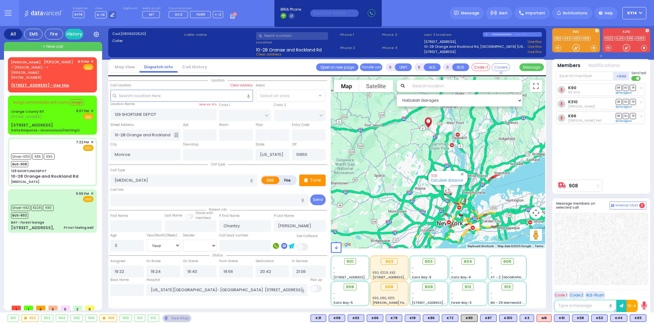
select select "Year"
select select "[DEMOGRAPHIC_DATA]"
drag, startPoint x: 53, startPoint y: 67, endPoint x: 55, endPoint y: 69, distance: 3.3
click at [54, 65] on div "[PERSON_NAME] [PERSON_NAME]" at bounding box center [42, 62] width 62 height 6
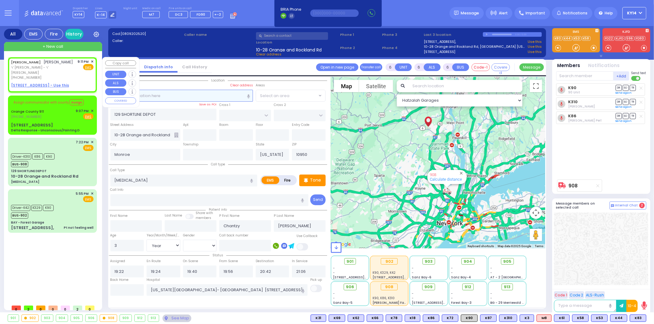
type input "2"
type input "1"
select select
radio input "true"
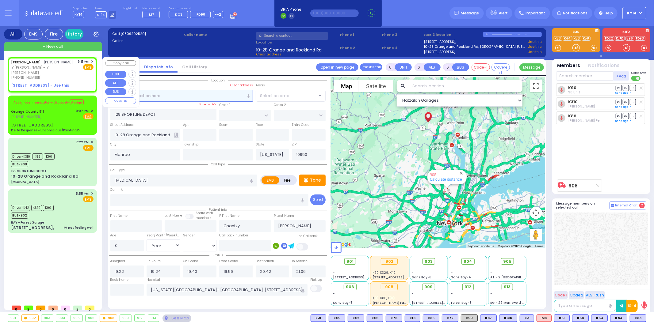
type input "[PERSON_NAME] [PERSON_NAME]"
type input "GLAUBER"
select select
type input "21:11"
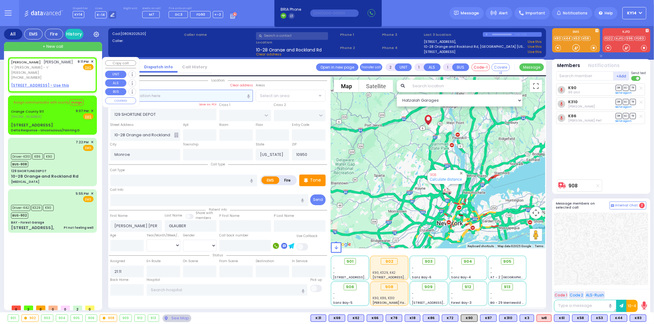
select select "Hatzalah Garages"
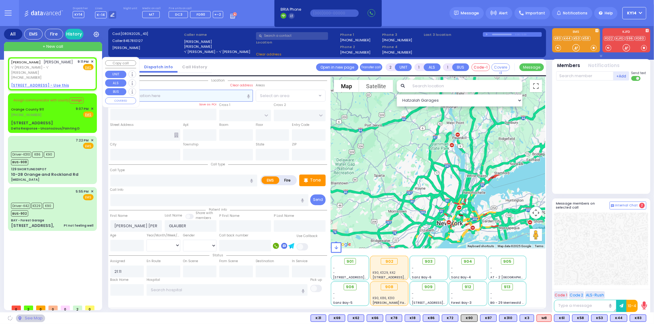
select select
radio input "true"
select select
select select "Hatzalah Garages"
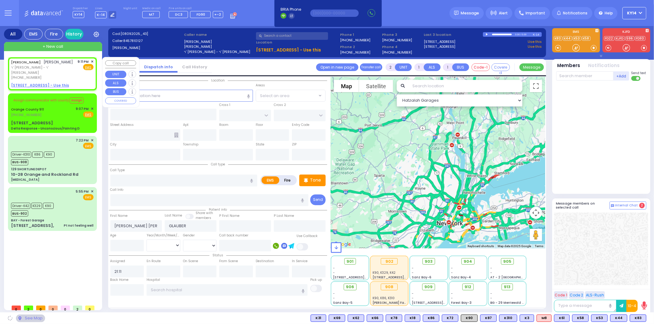
click at [45, 85] on u "[STREET_ADDRESS] - Use this" at bounding box center [40, 85] width 58 height 5
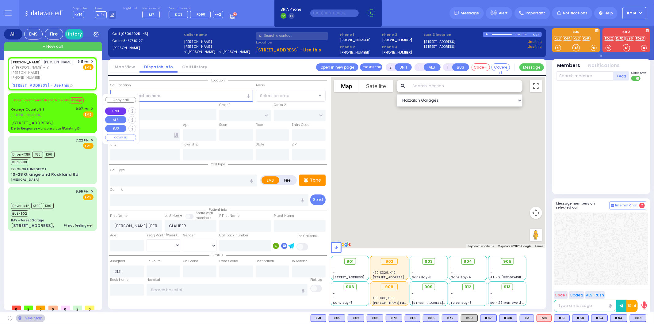
select select
radio input "true"
select select
select select "Hatzalah Garages"
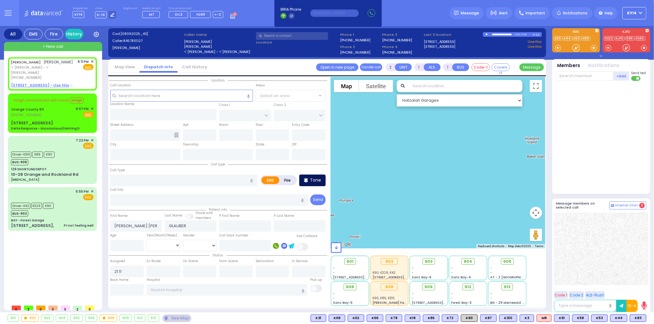
click at [307, 181] on icon at bounding box center [306, 180] width 4 height 7
click at [152, 176] on input "text" at bounding box center [183, 181] width 147 height 12
select select
radio input "true"
select select
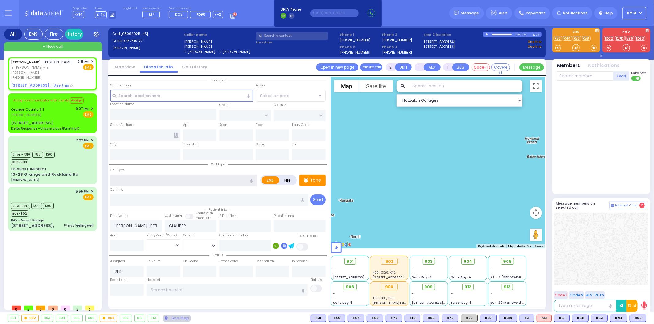
select select "Hatzalah Garages"
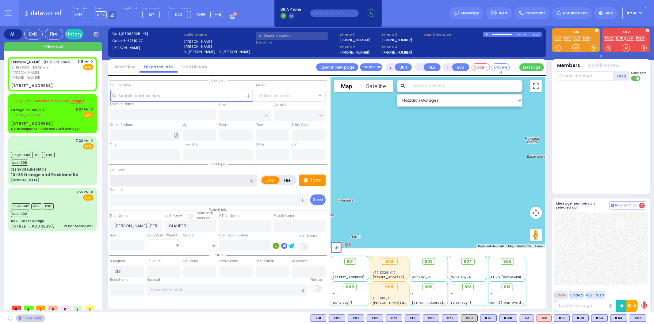
type input "[GEOGRAPHIC_DATA]"
type input "TOLTCHAV WAY"
type input "[STREET_ADDRESS]"
type input "302"
type input "Monroe"
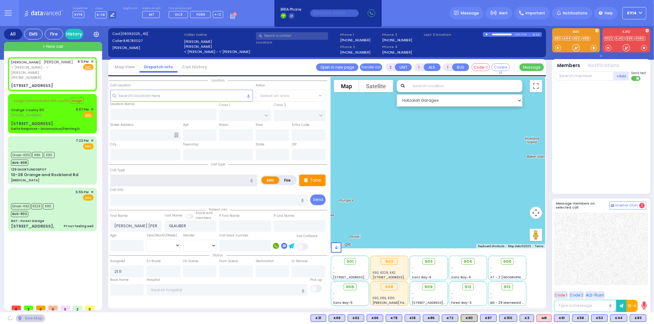
type input "[US_STATE]"
type input "10950"
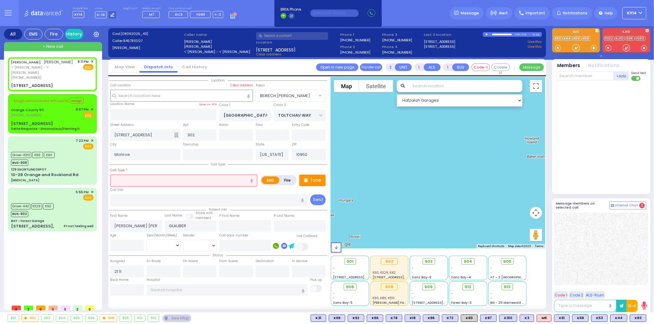
select select "BEIRECH [PERSON_NAME]"
type input "c"
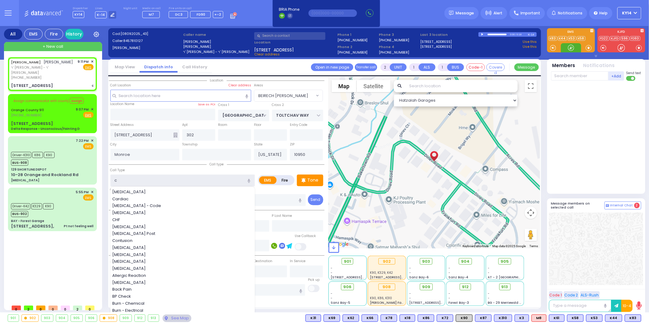
select select
radio input "true"
select select
select select "Hatzalah Garages"
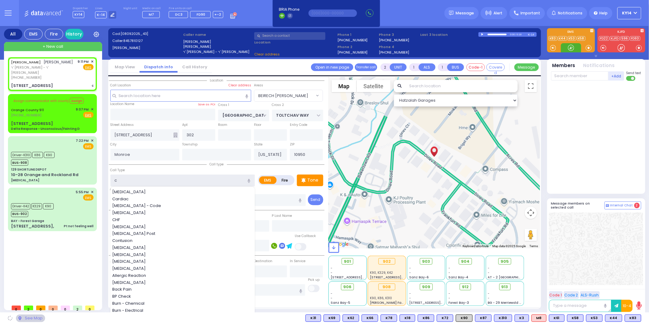
select select "BEIRECH [PERSON_NAME]"
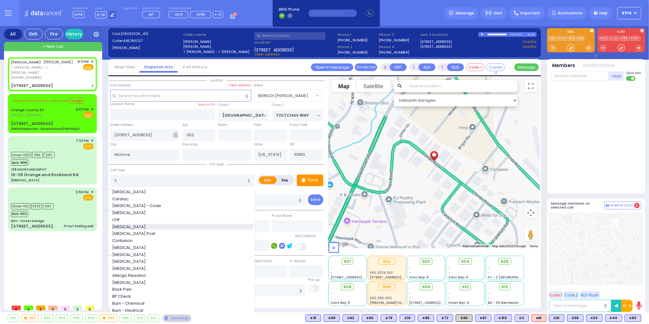
click at [127, 225] on span "[MEDICAL_DATA]" at bounding box center [130, 227] width 36 height 6
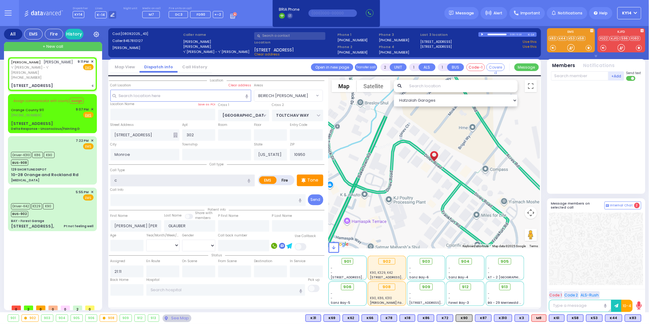
type input "[MEDICAL_DATA]"
type input "3"
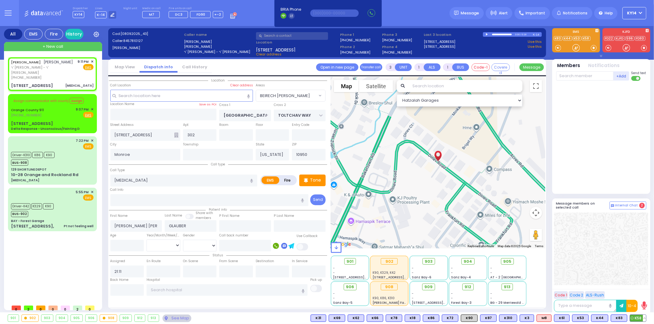
select select
radio input "true"
select select
click at [634, 316] on span "K58" at bounding box center [638, 318] width 16 height 7
select select "Hatzalah Garages"
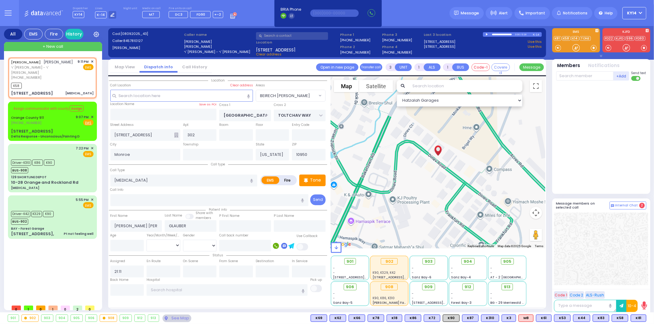
select select "BEIRECH [PERSON_NAME]"
select select
radio input "true"
select select
type input "21:12"
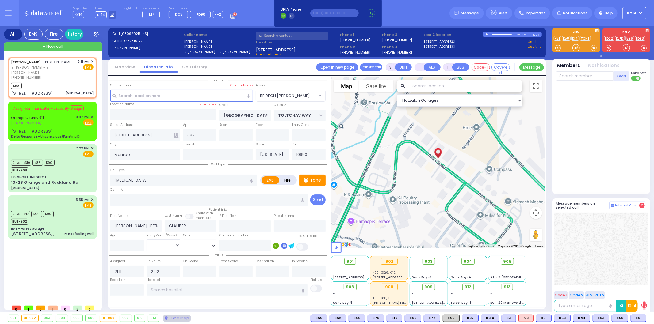
select select "Hatzalah Garages"
select select "BEIRECH [PERSON_NAME]"
select select
radio input "true"
select select
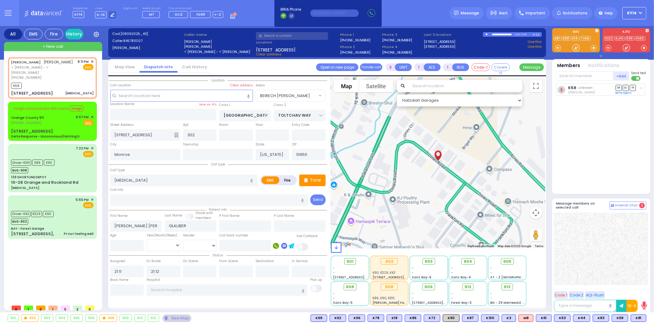
select select "Hatzalah Garages"
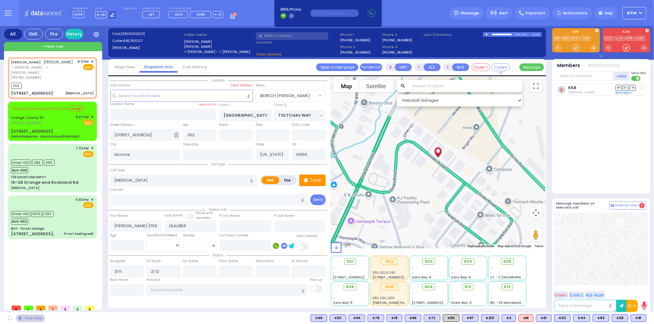
select select
radio input "true"
select select
select select "Hatzalah Garages"
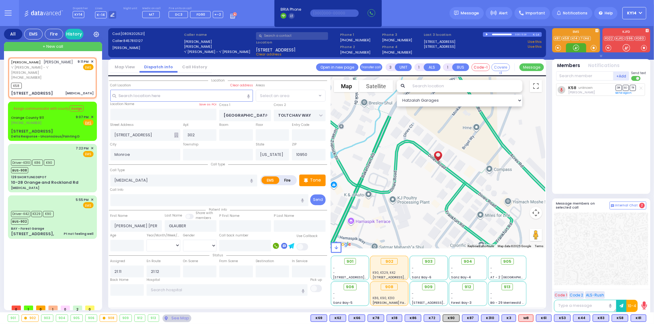
select select "BEIRECH [PERSON_NAME]"
click at [635, 320] on icon at bounding box center [633, 318] width 3 height 3
select select
radio input "true"
select select
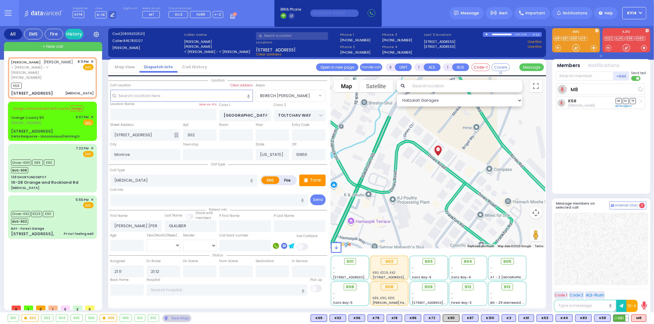
select select "Hatzalah Garages"
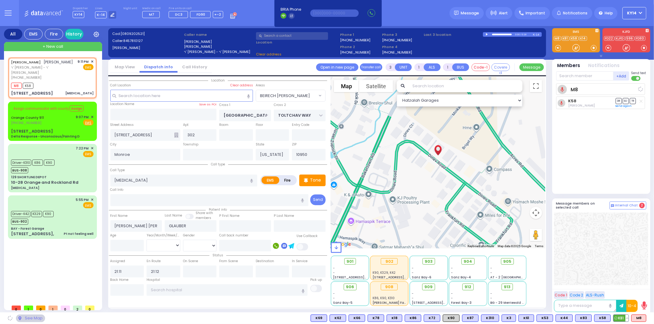
click at [620, 320] on span "K81" at bounding box center [621, 318] width 15 height 7
select select "BEIRECH [PERSON_NAME]"
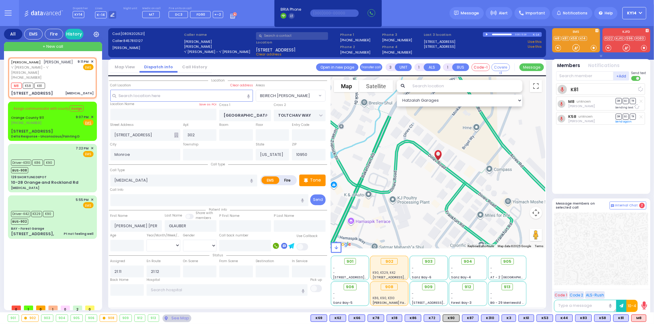
select select
radio input "true"
select select
select select "Hatzalah Garages"
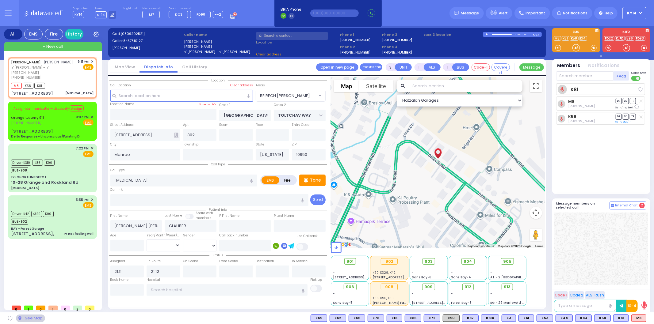
select select "BEIRECH [PERSON_NAME]"
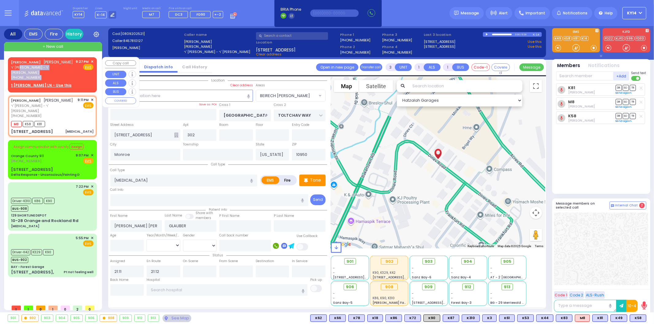
click at [58, 76] on div "[PERSON_NAME] [PERSON_NAME] ר' [PERSON_NAME] - ר' [PERSON_NAME] [PHONE_NUMBER]" at bounding box center [42, 69] width 63 height 21
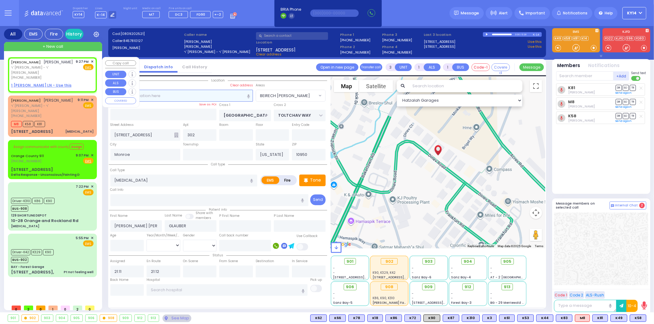
type input "2"
select select
radio input "true"
type input "[PERSON_NAME]"
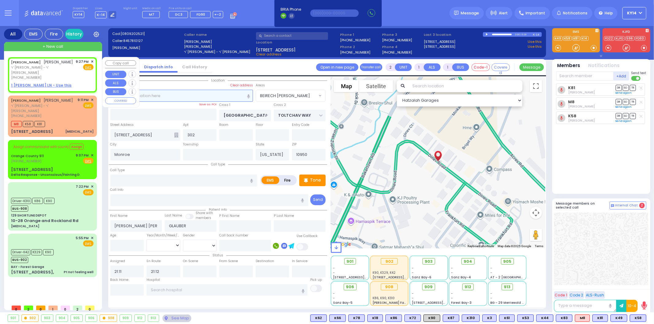
select select
type input "21:27"
select select "Hatzalah Garages"
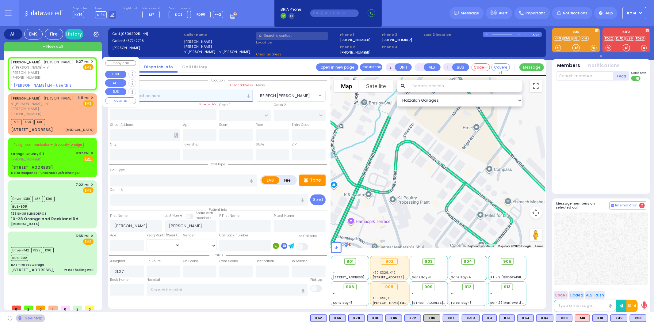
select select
radio input "true"
select select
select select "Hatzalah Garages"
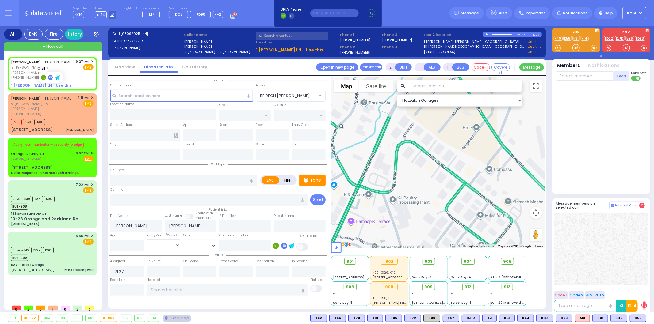
click at [41, 79] on icon at bounding box center [43, 77] width 5 height 5
type input "8457742798"
click at [42, 76] on rect at bounding box center [43, 77] width 5 height 5
type input "8457742798"
click at [93, 98] on span "✕" at bounding box center [92, 97] width 3 height 5
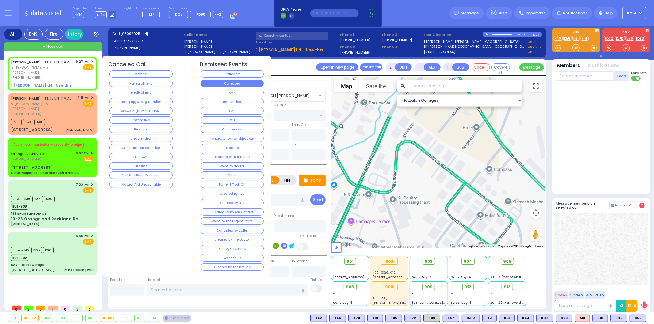
click at [249, 83] on button "Corrected" at bounding box center [232, 83] width 63 height 7
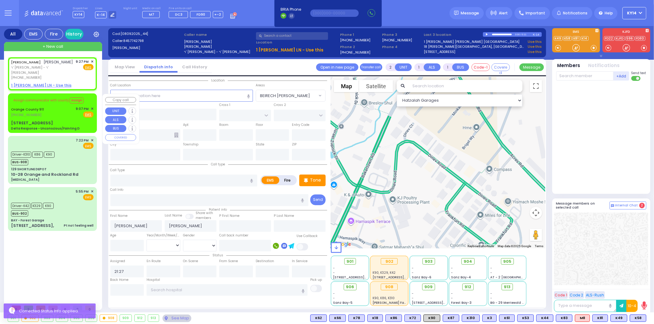
click at [93, 107] on span "✕" at bounding box center [92, 108] width 3 height 5
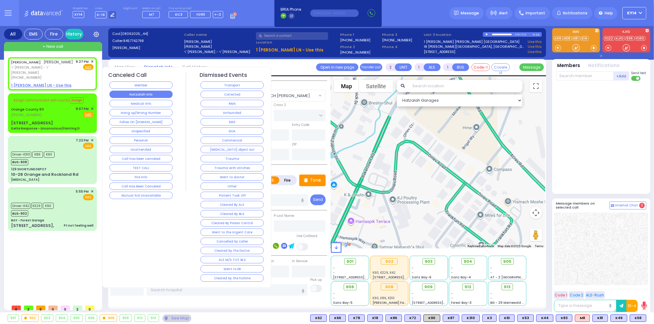
click at [154, 93] on button "Hatzalah Info" at bounding box center [140, 94] width 63 height 7
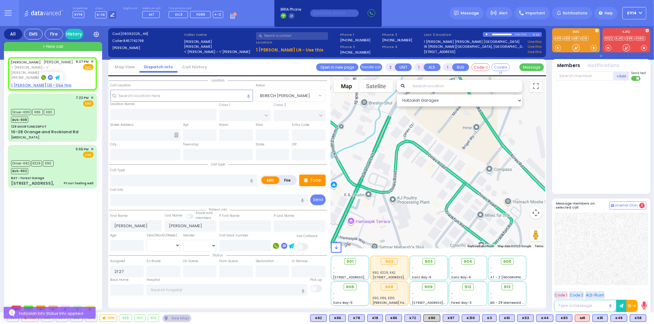
click at [43, 78] on rect at bounding box center [43, 77] width 5 height 5
type input "8457742798"
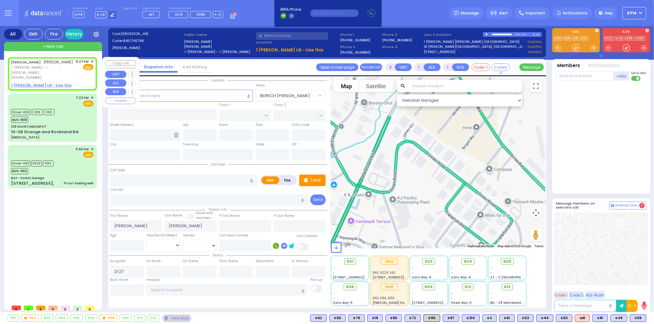
click at [91, 59] on span "✕" at bounding box center [92, 61] width 3 height 5
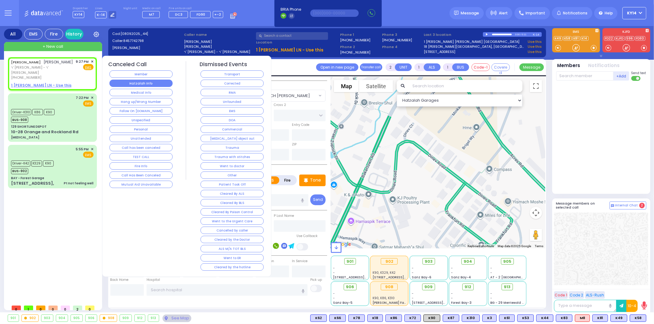
click at [159, 85] on button "Hatzalah Info" at bounding box center [140, 83] width 63 height 7
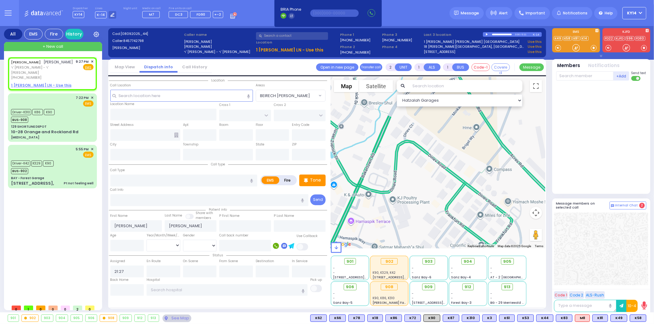
select select
radio input "true"
select select
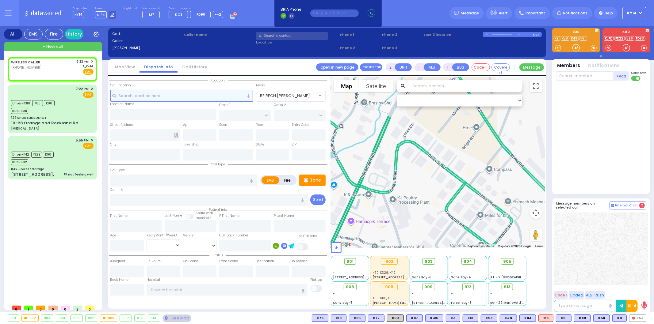
select select
radio input "true"
select select
type input "21:33"
select select "Hatzalah Garages"
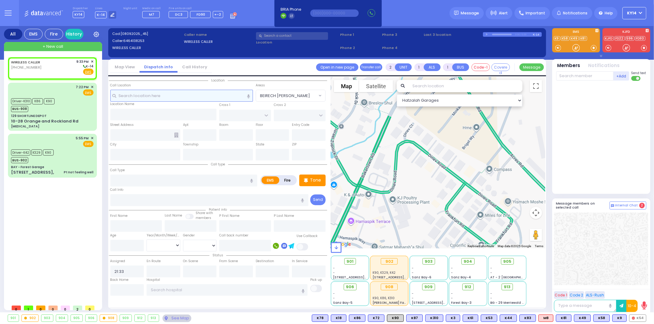
select select
radio input "true"
select select
select select "Hatzalah Garages"
drag, startPoint x: 137, startPoint y: 92, endPoint x: 138, endPoint y: 95, distance: 3.3
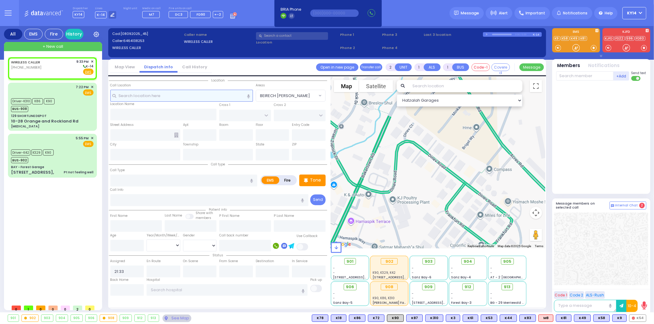
click at [138, 95] on input "text" at bounding box center [181, 96] width 143 height 12
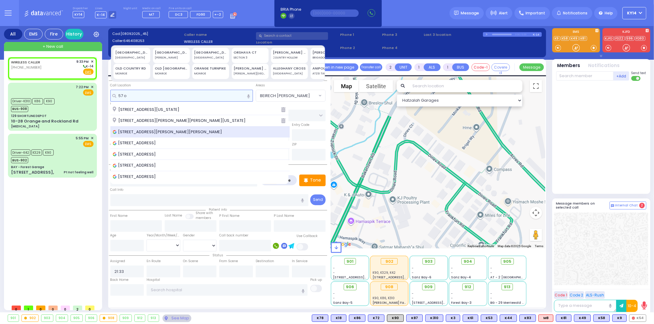
type input "57 o"
click at [145, 131] on span "[STREET_ADDRESS][PERSON_NAME][PERSON_NAME]" at bounding box center [169, 132] width 112 height 6
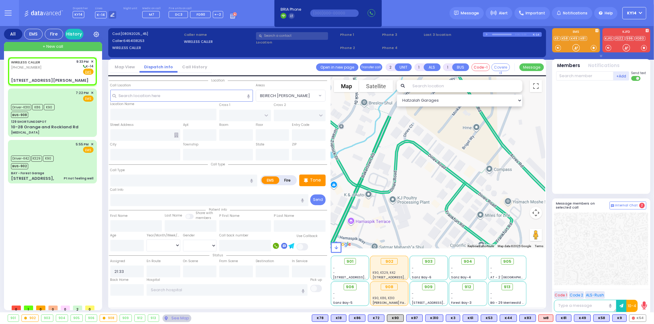
select select
radio input "true"
select select
select select "Hatzalah Garages"
type input "[GEOGRAPHIC_DATA]"
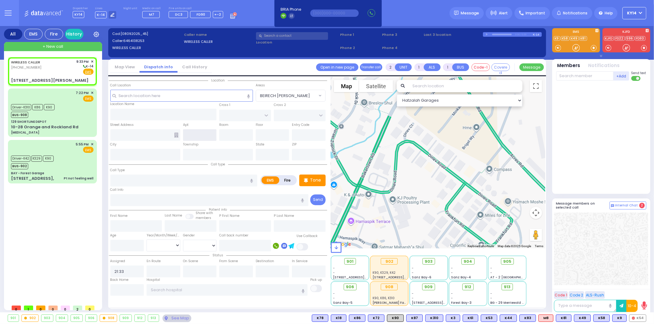
type input "PHEASANT RUN"
type input "[STREET_ADDRESS][PERSON_NAME]"
type input "Woodbury"
type input "[US_STATE]"
type input "10930"
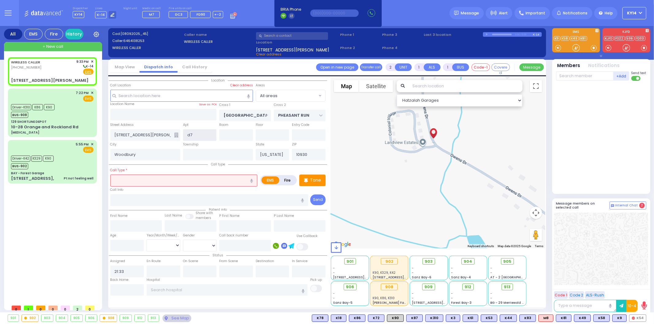
type input "d7"
click at [152, 182] on input "text" at bounding box center [183, 181] width 147 height 12
type input "t"
select select
radio input "true"
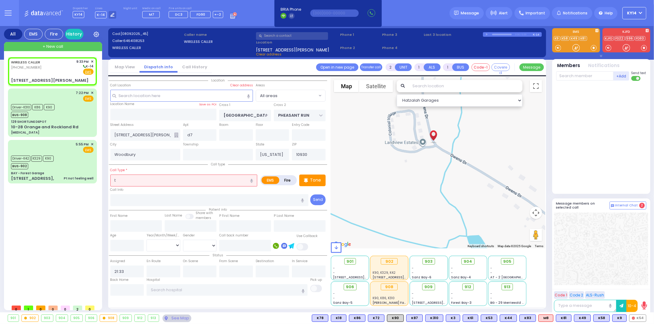
select select
type input "tr"
select select "Hatzalah Garages"
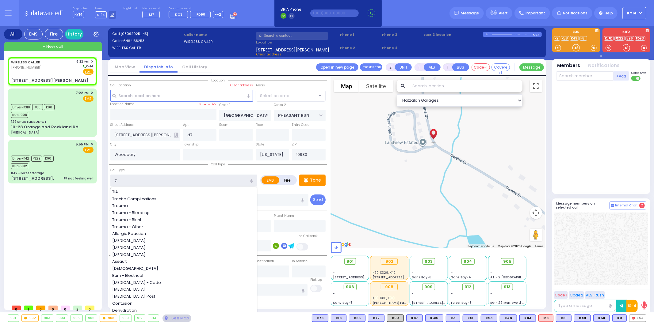
type input "[STREET_ADDRESS][PERSON_NAME]"
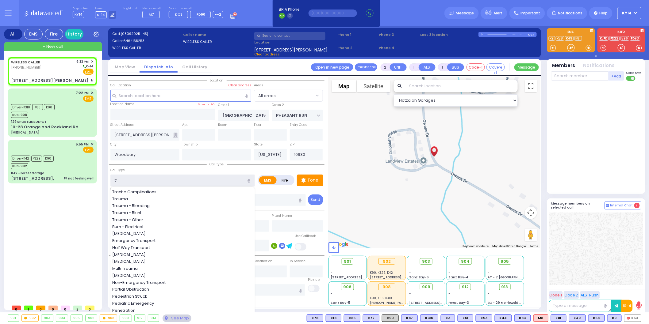
select select
radio input "true"
select select
select select "Hatzalah Garages"
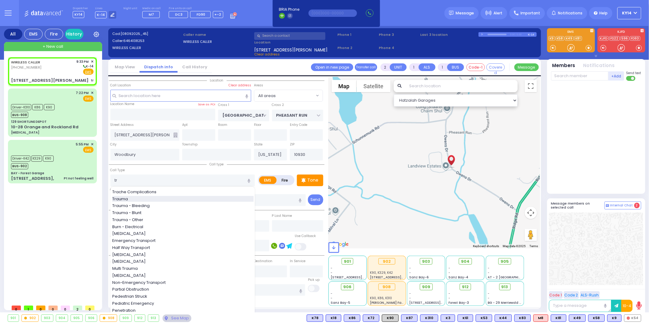
click at [139, 196] on div "Trauma" at bounding box center [182, 199] width 141 height 6
type input "Trauma"
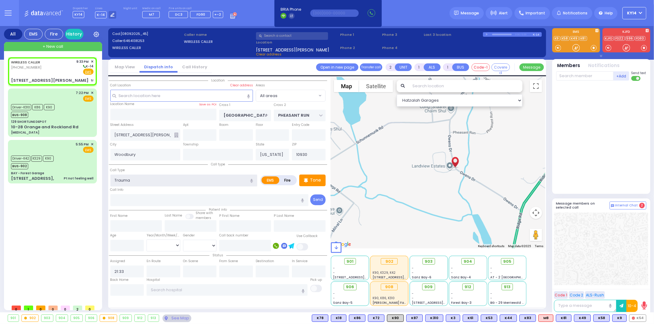
type input "0"
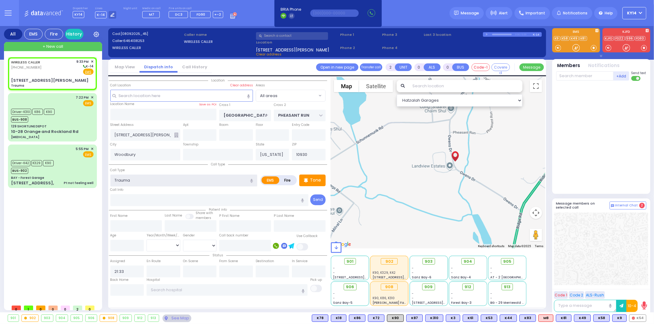
select select
radio input "true"
select select
select select "Hatzalah Garages"
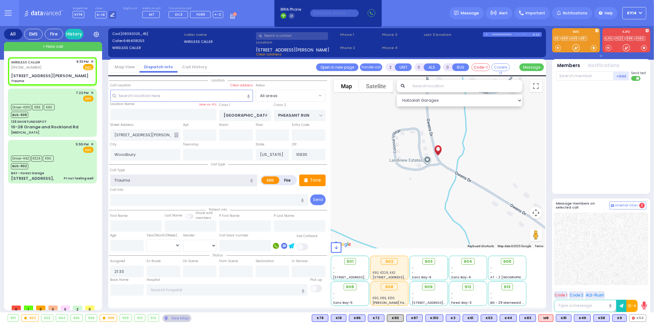
select select
radio input "true"
select select
select select "Hatzalah Garages"
click at [635, 318] on span "K318" at bounding box center [637, 318] width 17 height 7
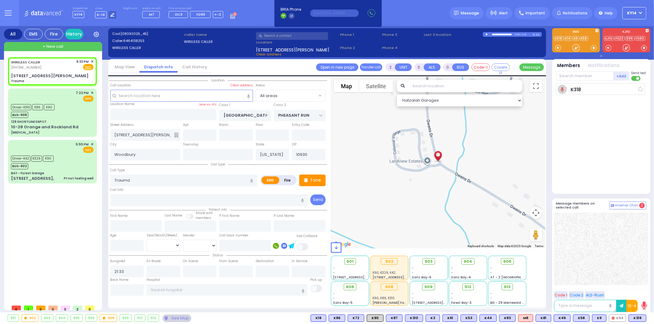
select select
radio input "true"
select select
type input "21:35"
select select "Hatzalah Garages"
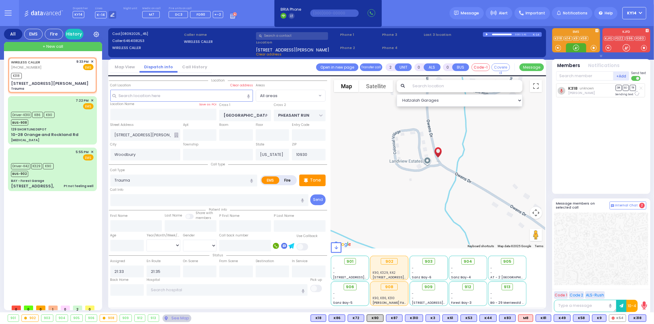
select select
radio input "true"
select select
select select "Hatzalah Garages"
click at [203, 134] on input "text" at bounding box center [200, 135] width 34 height 12
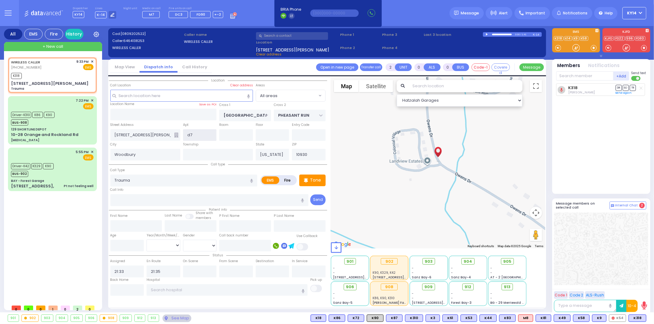
type input "d7"
click at [383, 137] on div at bounding box center [438, 163] width 214 height 172
select select
radio input "true"
select select
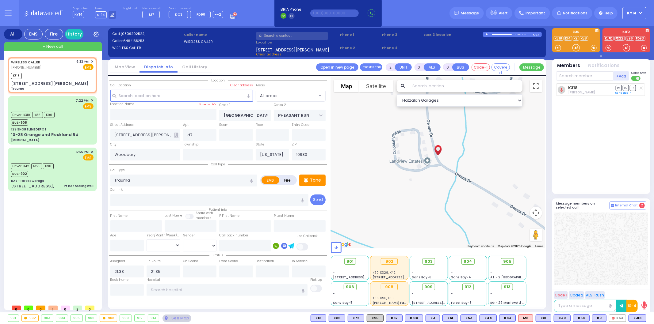
select select "Hatzalah Garages"
type input "[STREET_ADDRESS][PERSON_NAME]"
drag, startPoint x: 638, startPoint y: 319, endPoint x: 642, endPoint y: 308, distance: 11.7
click at [0, 0] on span "K362" at bounding box center [0, 0] width 0 height 0
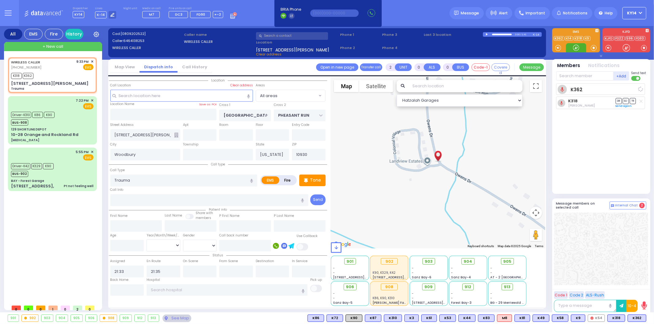
select select
radio input "true"
select select
select select "Hatzalah Garages"
